Goal: Task Accomplishment & Management: Use online tool/utility

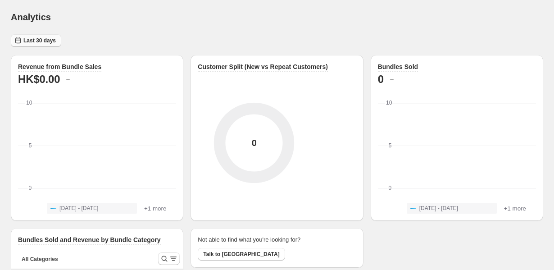
click at [45, 40] on span "Last 30 days" at bounding box center [39, 40] width 32 height 7
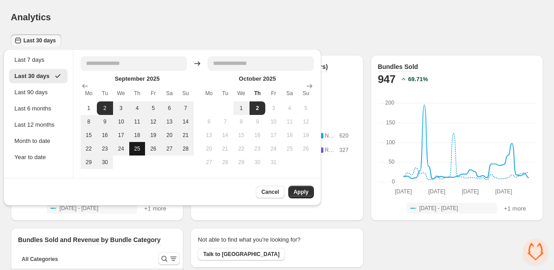
click at [135, 148] on button "25" at bounding box center [137, 149] width 16 height 14
type input "**********"
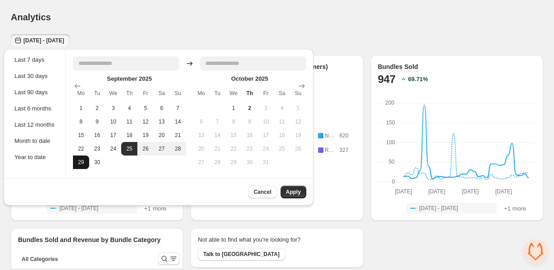
click at [82, 163] on button "29" at bounding box center [81, 162] width 16 height 14
type input "**********"
click at [301, 190] on span "Apply" at bounding box center [293, 191] width 15 height 7
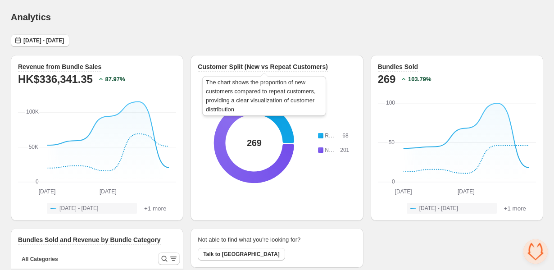
scroll to position [55, 0]
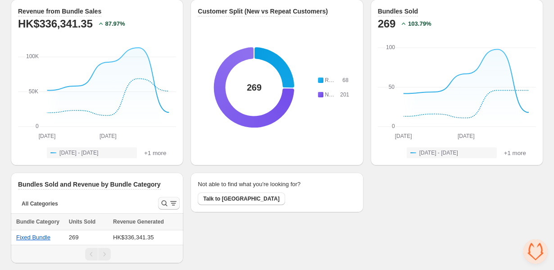
click at [158, 206] on button "Search and filter results" at bounding box center [169, 203] width 22 height 13
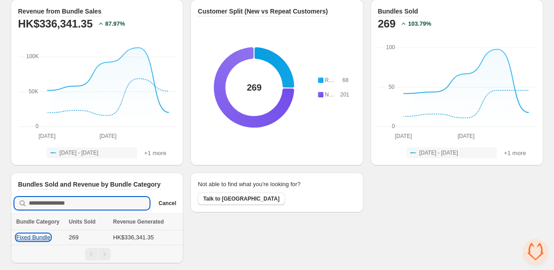
click at [41, 236] on button "Fixed Bundle" at bounding box center [33, 237] width 34 height 7
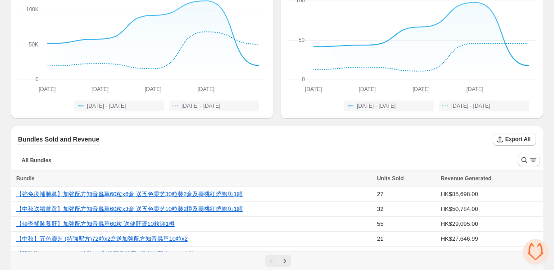
scroll to position [133, 0]
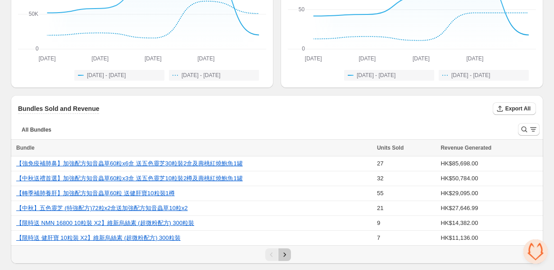
click at [284, 256] on icon "Next" at bounding box center [284, 254] width 9 height 9
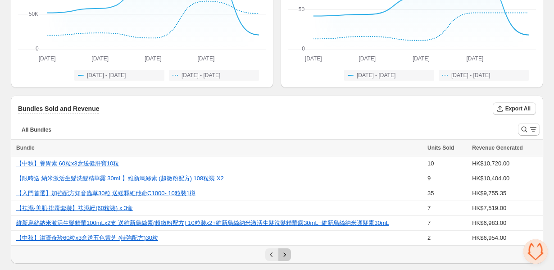
click at [284, 256] on icon "Next" at bounding box center [284, 254] width 9 height 9
